Goal: Task Accomplishment & Management: Manage account settings

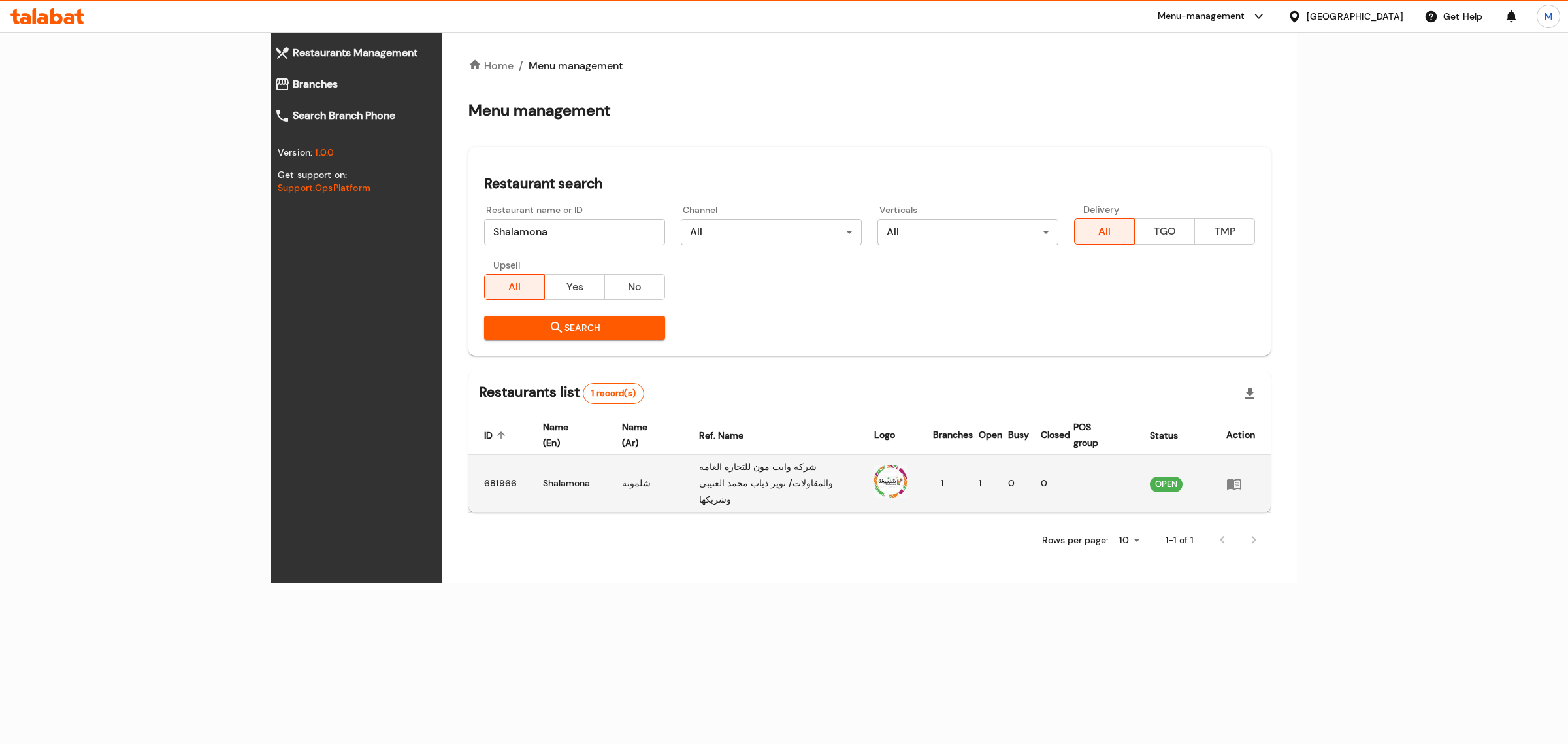
click at [533, 468] on td "Shalamona" at bounding box center [572, 484] width 80 height 57
copy td "Shalamona"
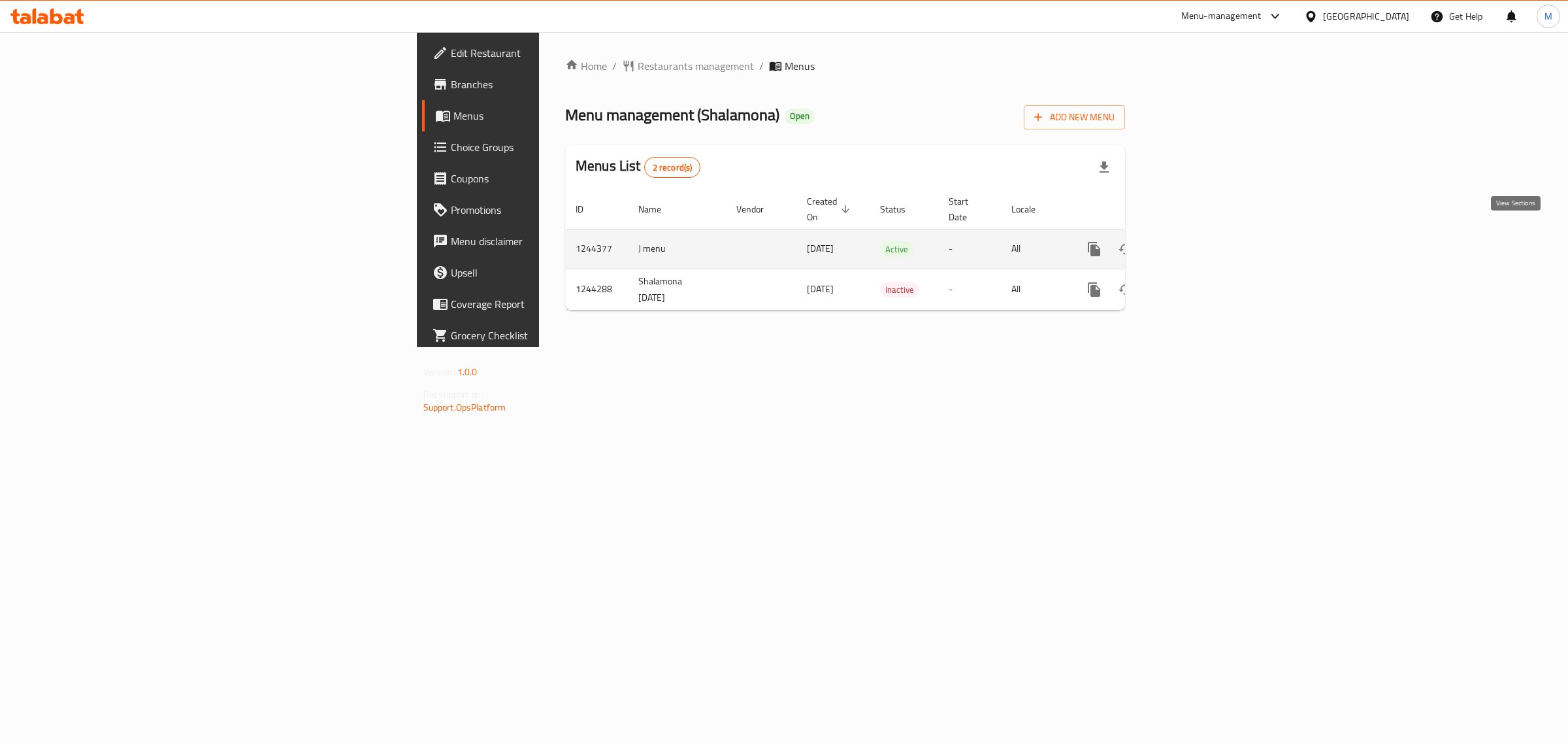
click at [1197, 241] on icon "enhanced table" at bounding box center [1189, 249] width 16 height 16
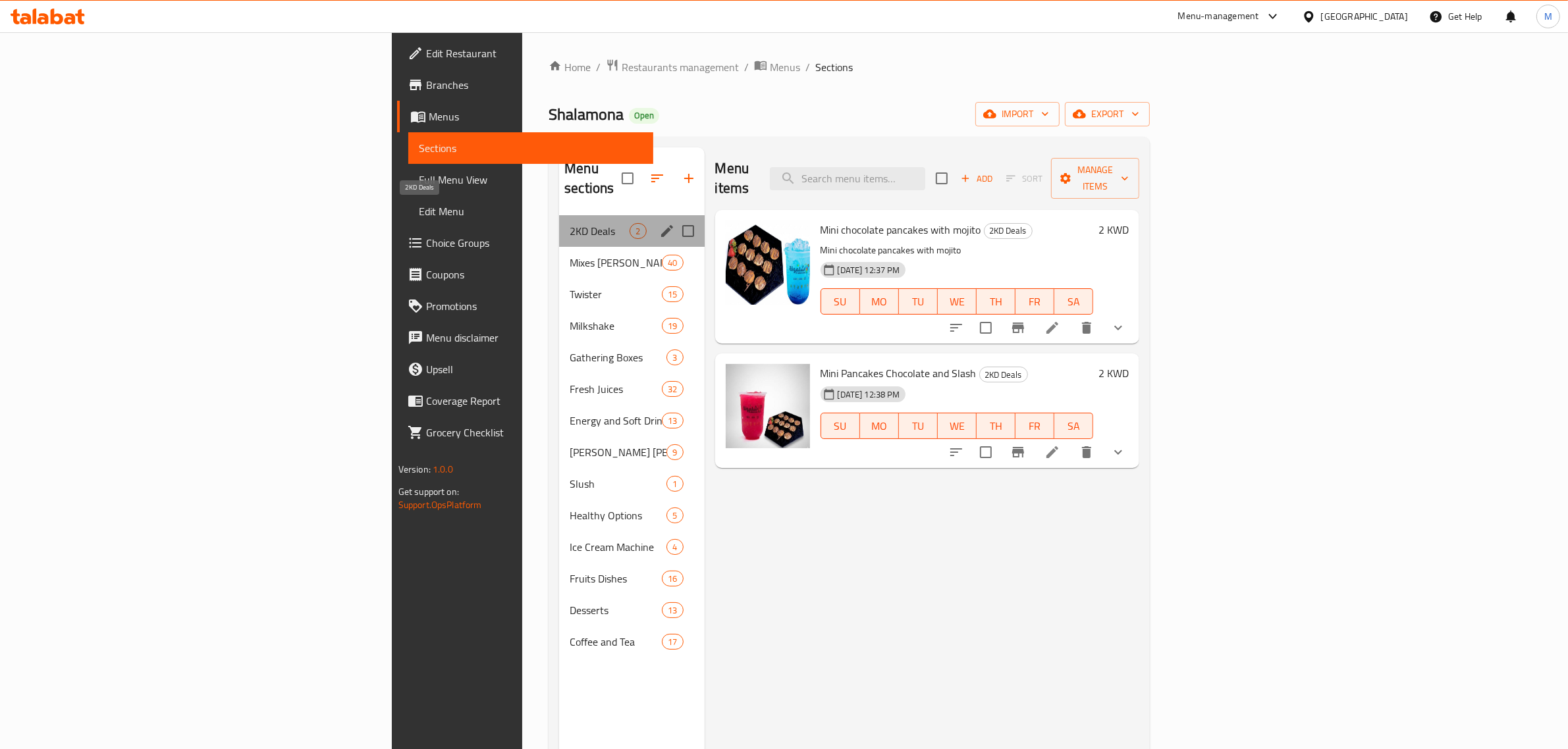
click at [569, 223] on span "2KD Deals" at bounding box center [599, 231] width 60 height 16
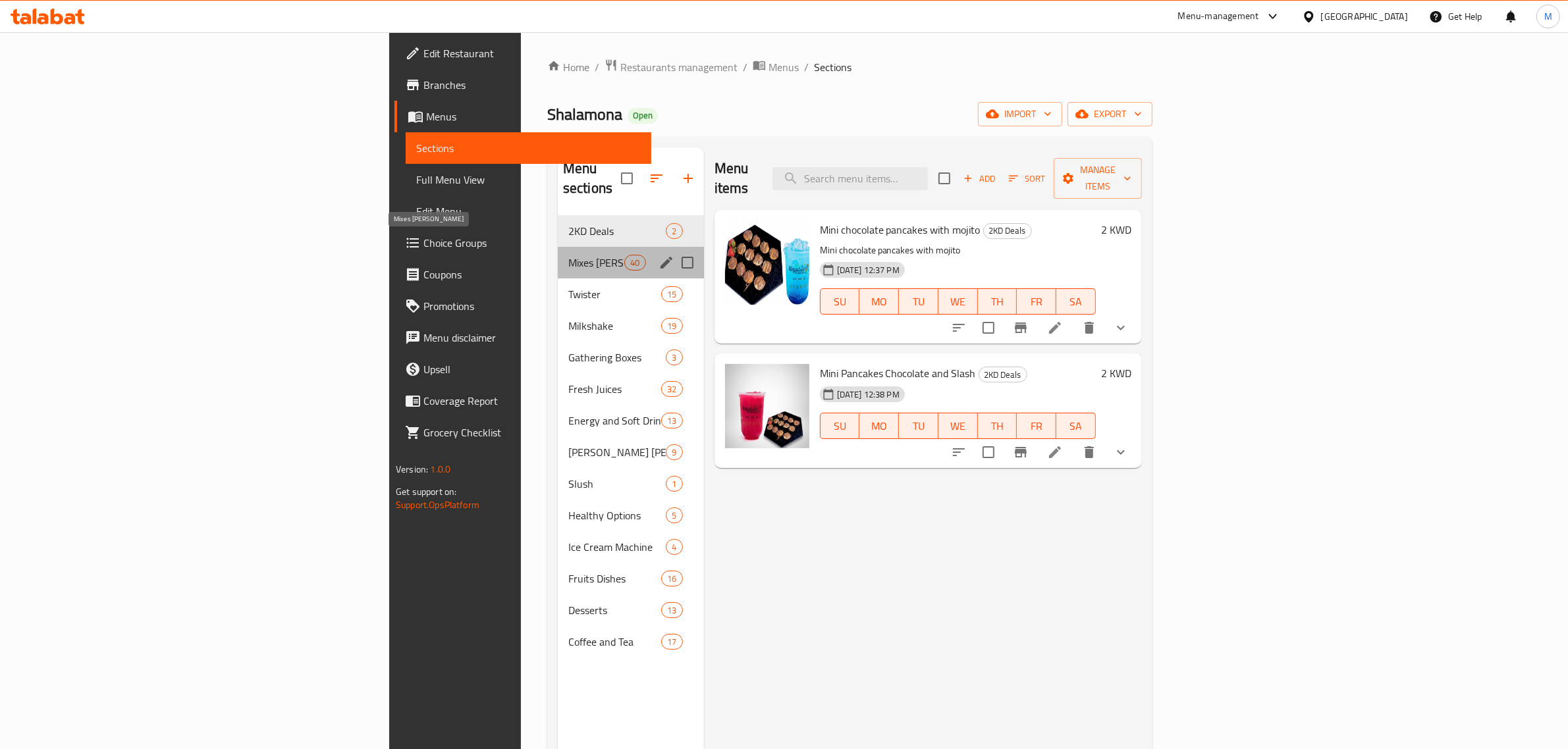
click at [568, 255] on span "Mixes Ala Kaifak" at bounding box center [596, 263] width 56 height 16
